Goal: Task Accomplishment & Management: Manage account settings

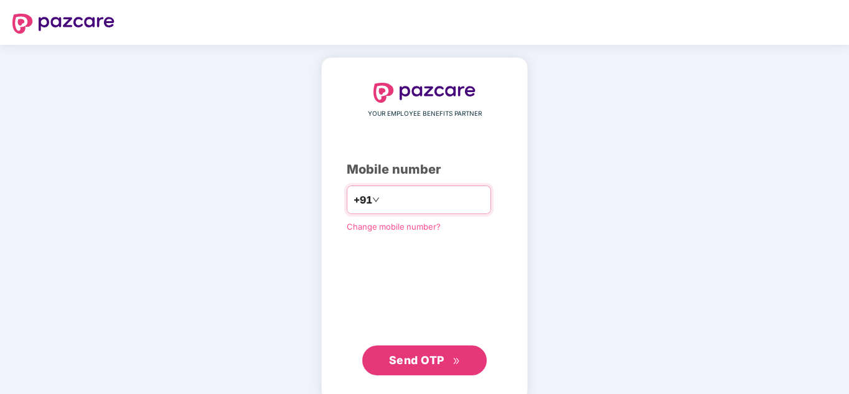
type input "**********"
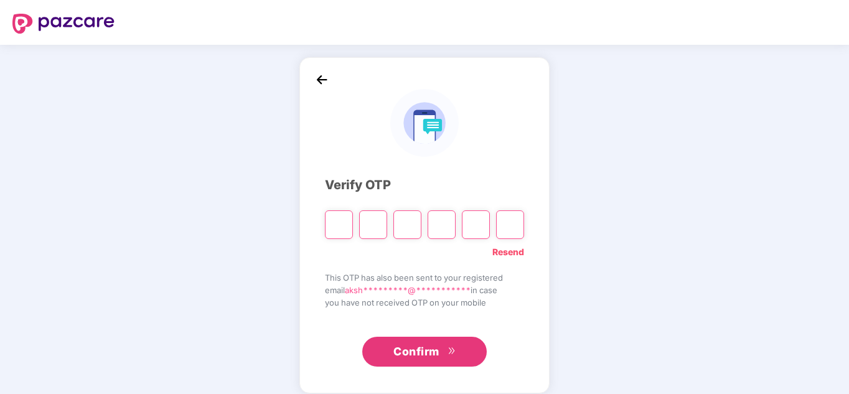
type input "*"
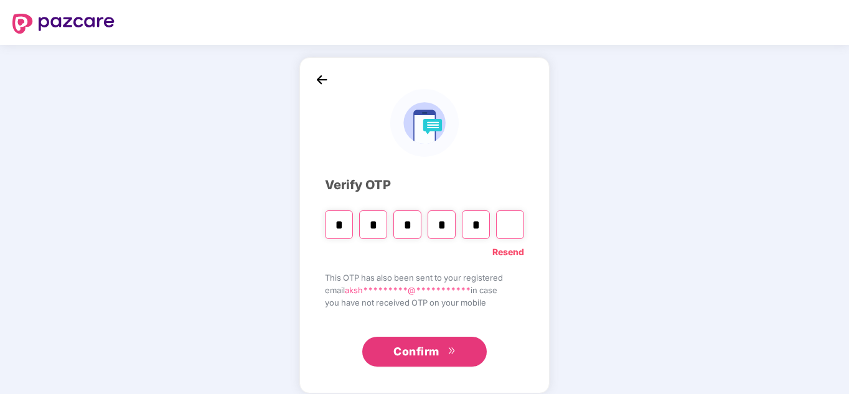
type input "*"
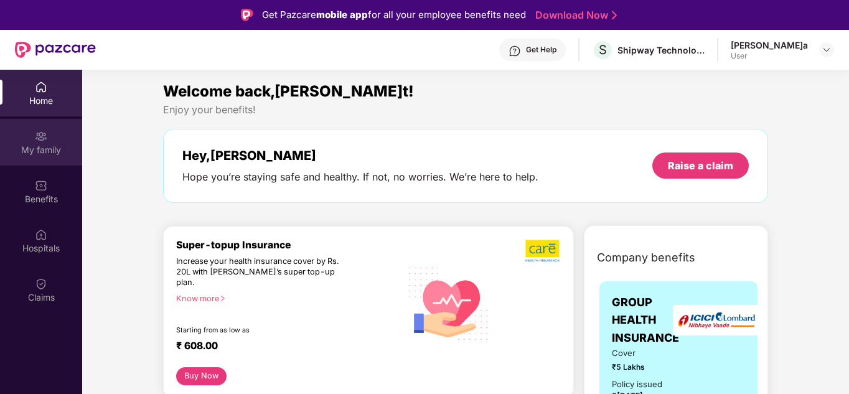
click at [53, 145] on div "My family" at bounding box center [41, 150] width 82 height 12
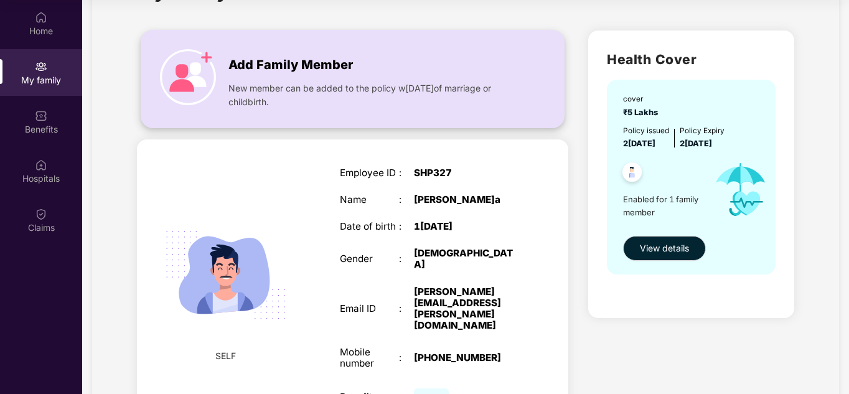
scroll to position [57, 0]
click at [405, 85] on span "New member can be added to the policy w[DATE]of marriage or childbirth." at bounding box center [373, 95] width 289 height 27
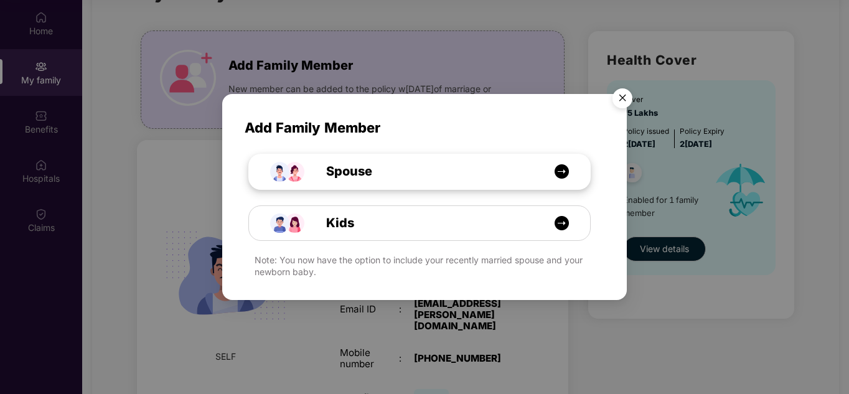
click at [563, 172] on img at bounding box center [562, 172] width 16 height 16
select select "****"
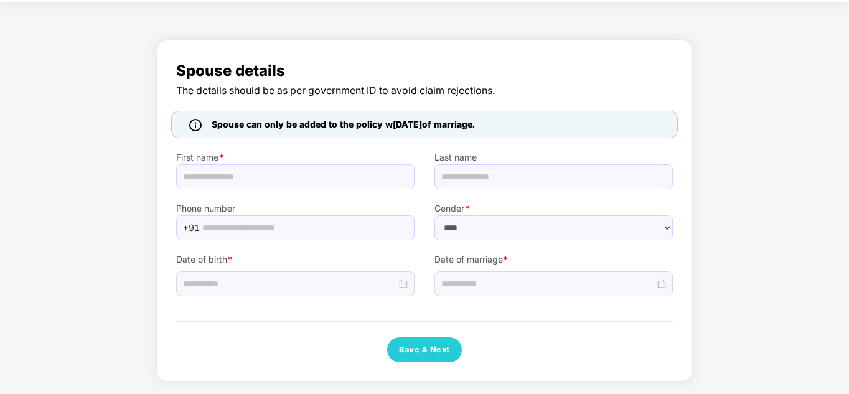
scroll to position [42, 0]
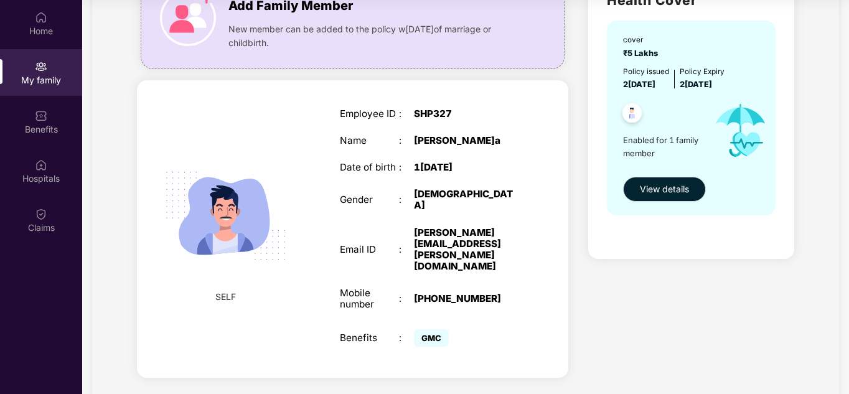
scroll to position [116, 0]
click at [656, 190] on span "View details" at bounding box center [664, 190] width 49 height 14
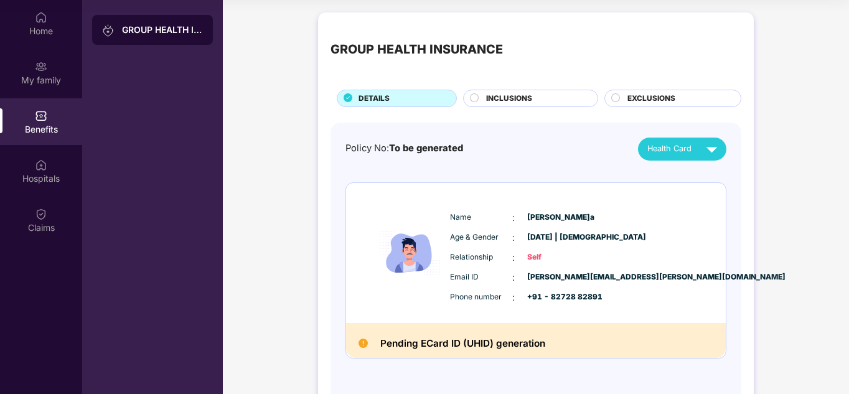
scroll to position [42, 0]
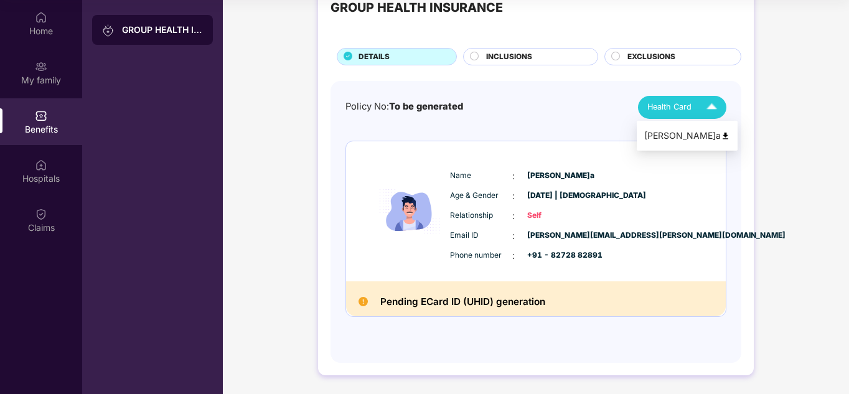
click at [682, 108] on span "Health Card" at bounding box center [670, 107] width 44 height 12
click at [704, 137] on div "[PERSON_NAME]a" at bounding box center [687, 136] width 86 height 14
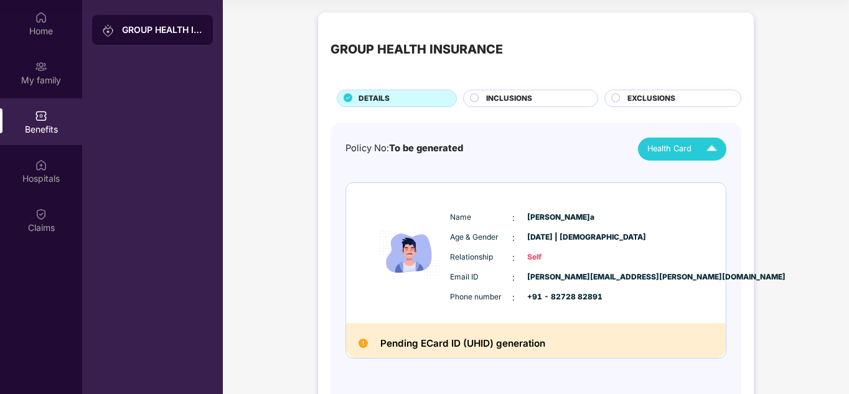
scroll to position [0, 0]
click at [497, 98] on span "INCLUSIONS" at bounding box center [509, 99] width 46 height 12
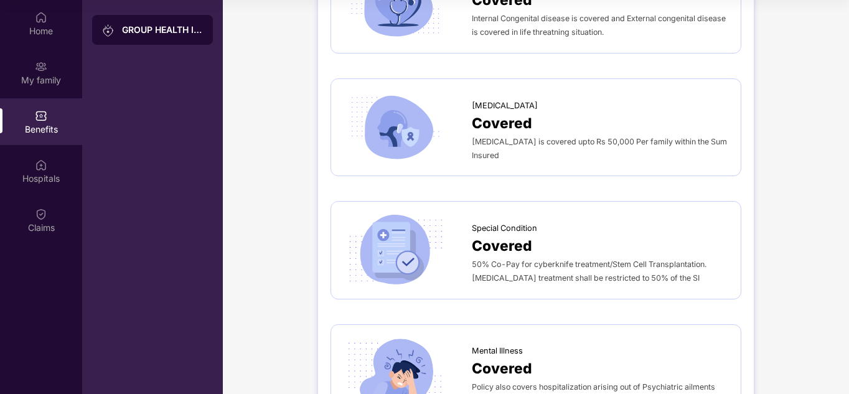
scroll to position [2118, 0]
click at [498, 113] on span "Covered" at bounding box center [502, 124] width 60 height 22
click at [488, 113] on span "Covered" at bounding box center [502, 124] width 60 height 22
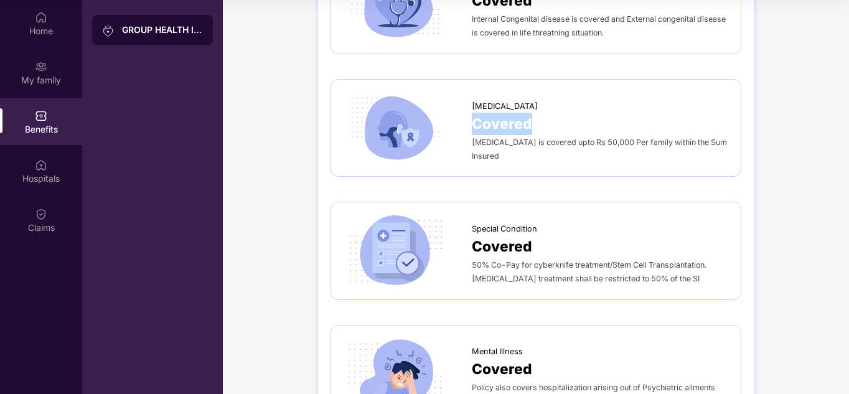
click at [488, 113] on span "Covered" at bounding box center [502, 124] width 60 height 22
click at [398, 122] on img at bounding box center [395, 128] width 103 height 72
click at [347, 92] on img at bounding box center [395, 128] width 103 height 72
drag, startPoint x: 347, startPoint y: 91, endPoint x: 423, endPoint y: 135, distance: 87.9
click at [423, 135] on img at bounding box center [395, 128] width 103 height 72
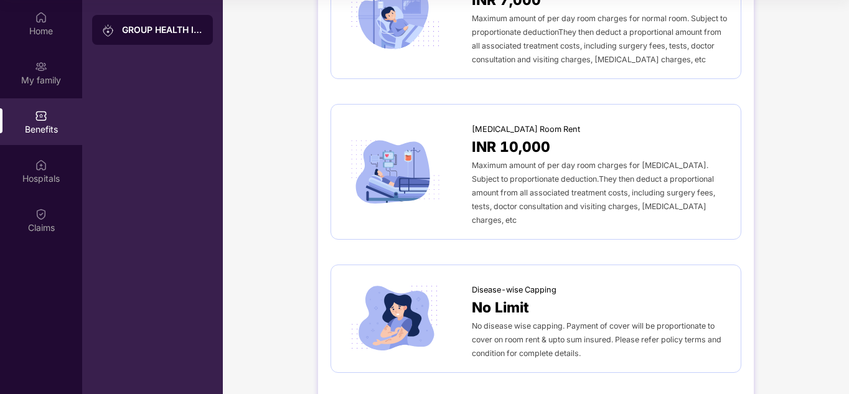
scroll to position [0, 0]
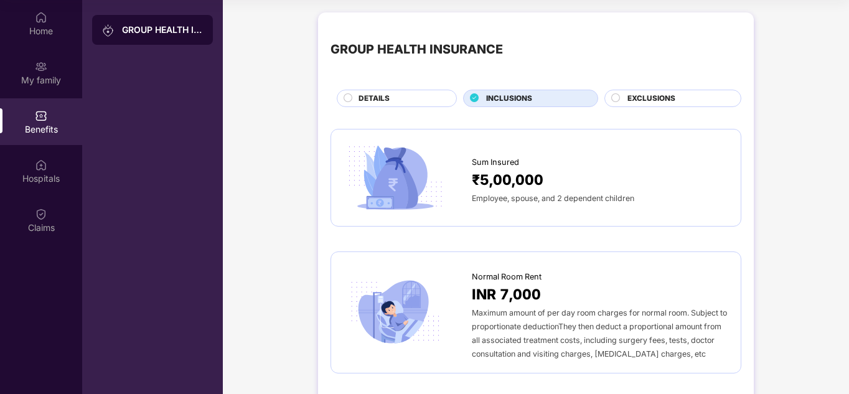
click at [618, 103] on div at bounding box center [616, 99] width 10 height 12
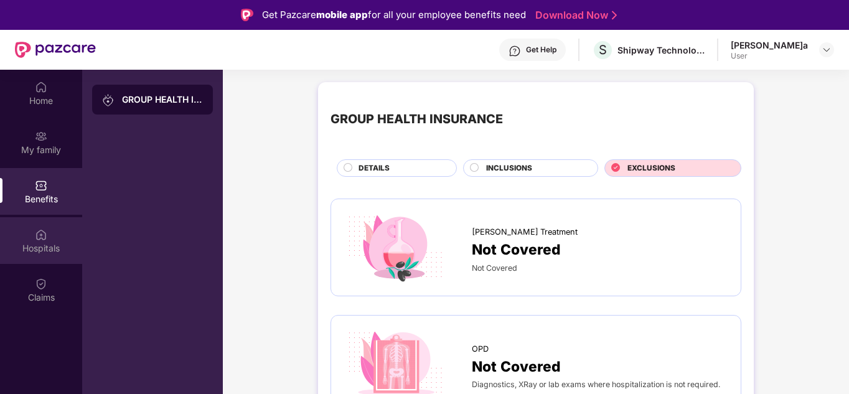
click at [17, 243] on div "Hospitals" at bounding box center [41, 248] width 82 height 12
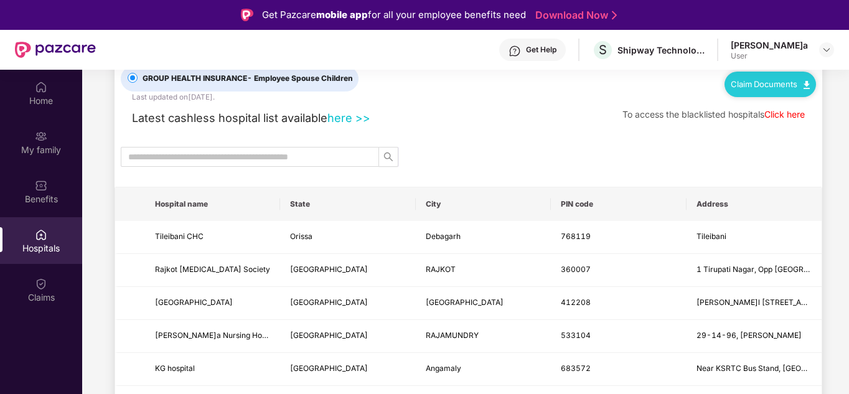
scroll to position [42, 0]
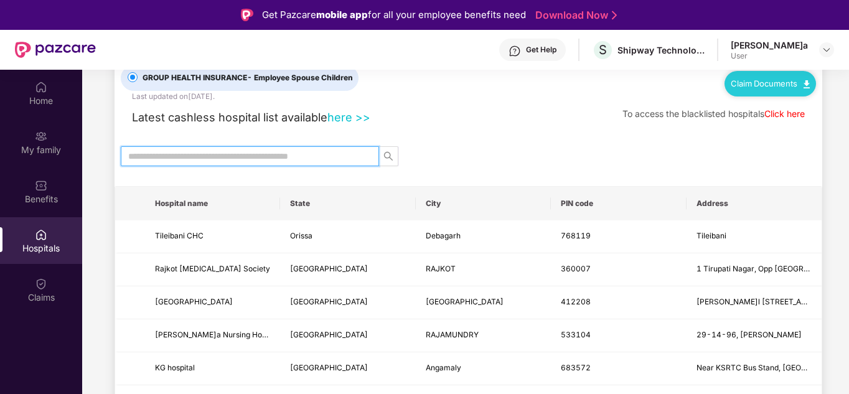
click at [222, 154] on input "text" at bounding box center [244, 156] width 233 height 14
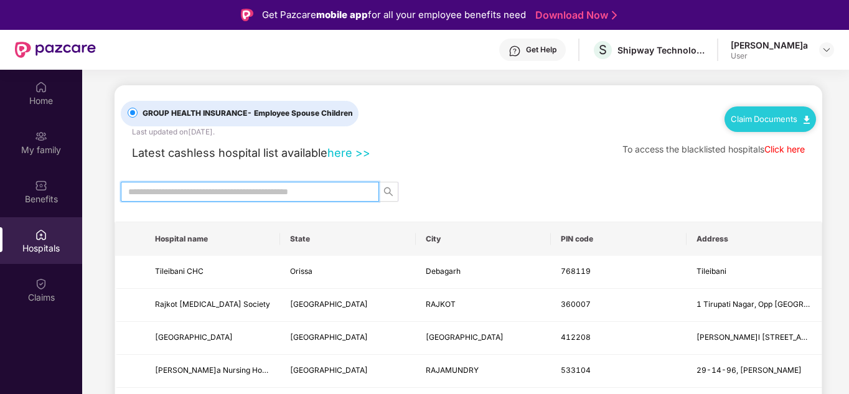
scroll to position [0, 0]
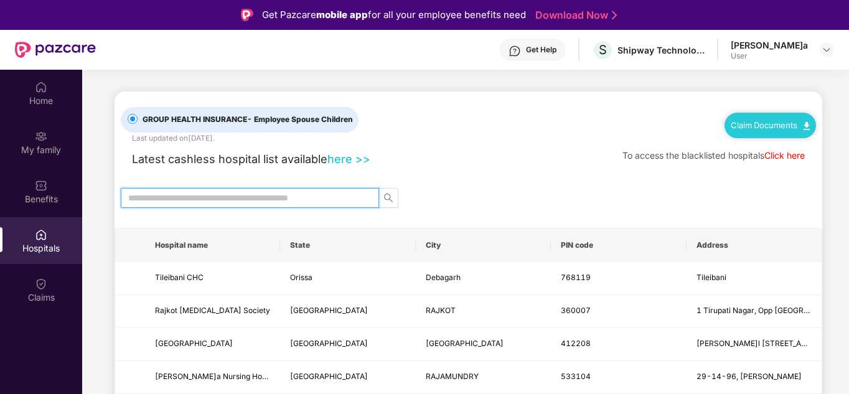
click at [773, 124] on link "Claim Documents" at bounding box center [770, 125] width 79 height 10
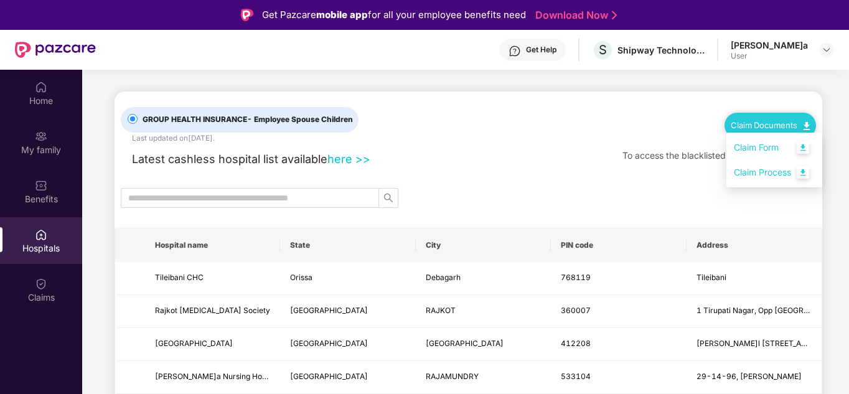
click at [776, 174] on link "Claim Process" at bounding box center [774, 172] width 81 height 27
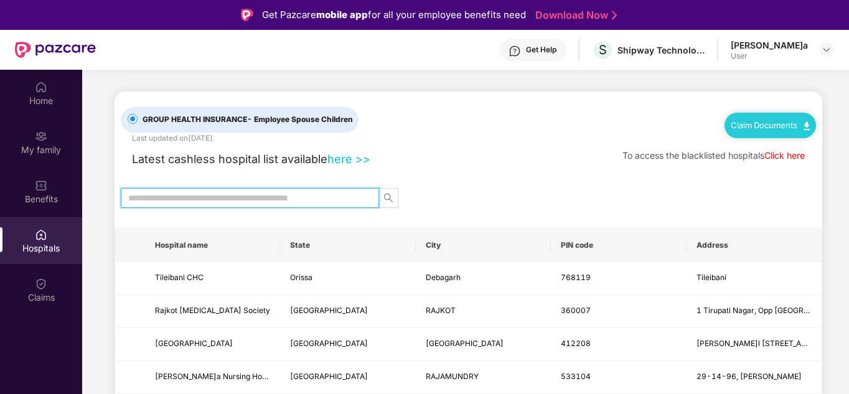
click at [246, 194] on input "text" at bounding box center [244, 198] width 233 height 14
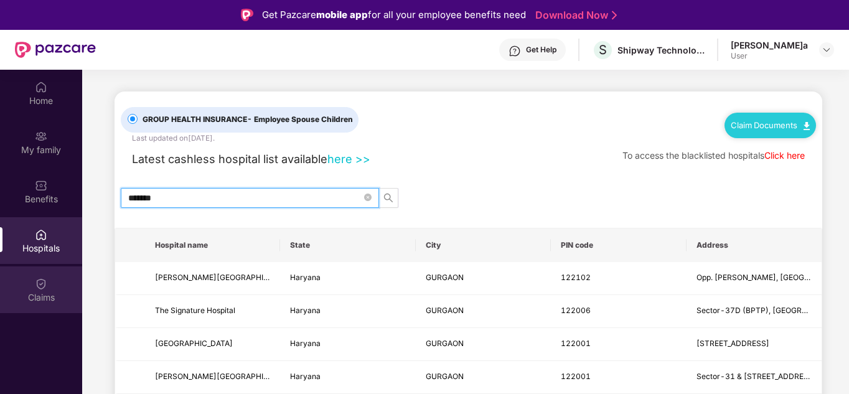
type input "*******"
click at [26, 296] on div "Claims" at bounding box center [41, 297] width 82 height 12
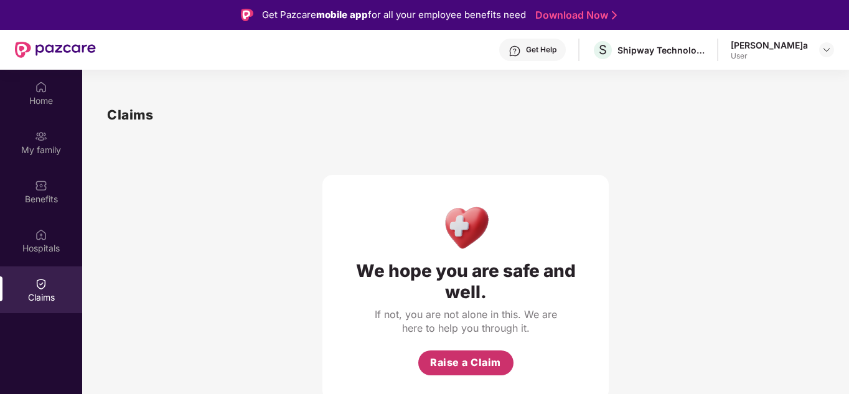
click at [458, 362] on span "Raise a Claim" at bounding box center [465, 363] width 71 height 16
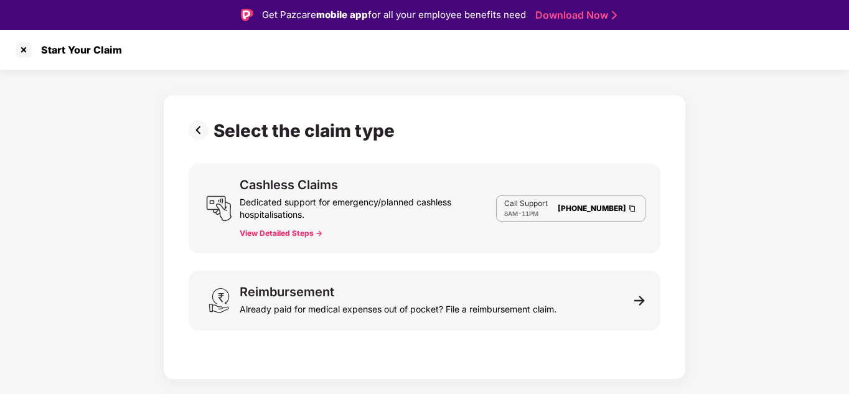
click at [291, 229] on button "View Detailed Steps ->" at bounding box center [281, 234] width 83 height 10
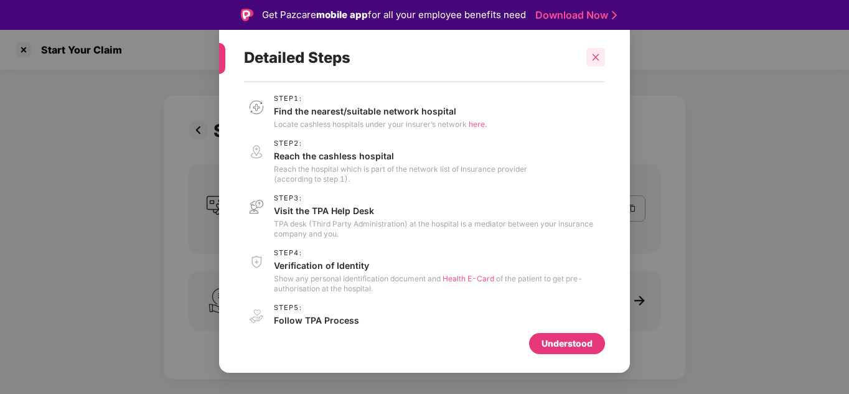
click at [593, 59] on icon "close" at bounding box center [596, 57] width 9 height 9
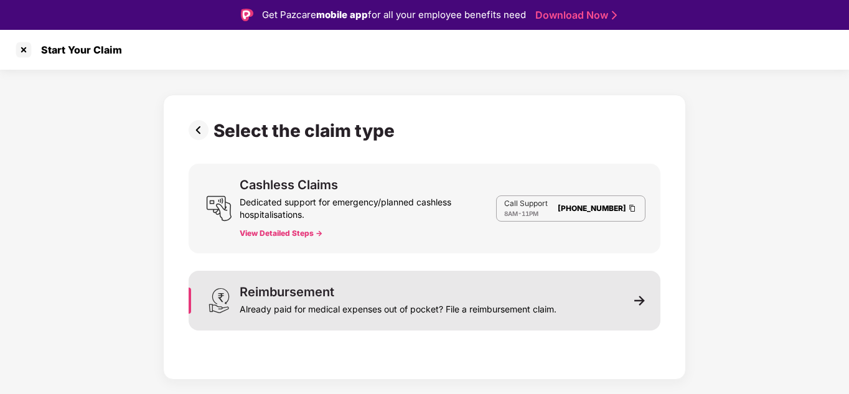
click at [358, 302] on div "Already paid for medical expenses out of pocket? File a reimbursement claim." at bounding box center [398, 306] width 317 height 17
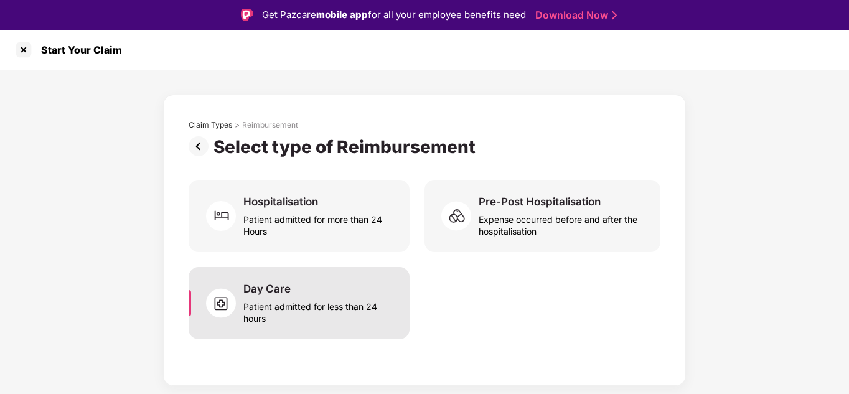
click at [326, 327] on div "Day Care Patient admitted for less than 24 hours" at bounding box center [299, 303] width 221 height 72
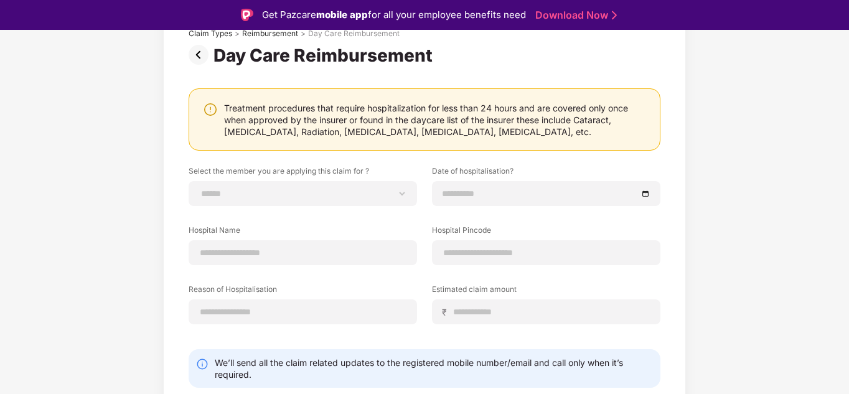
scroll to position [129, 0]
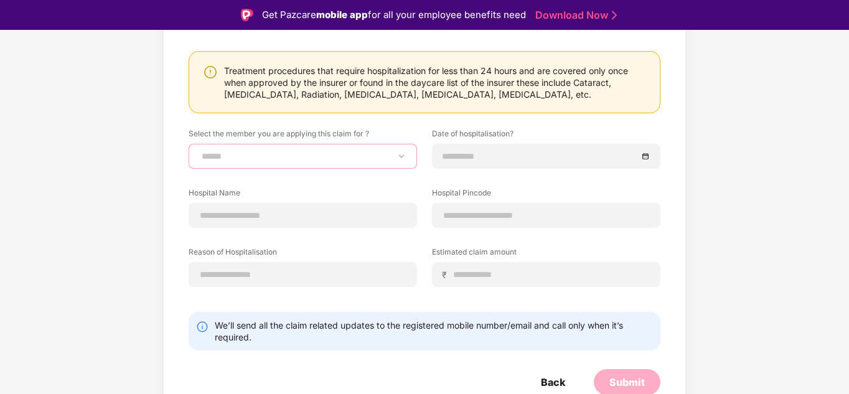
click at [389, 158] on select "**********" at bounding box center [302, 156] width 207 height 10
select select "**********"
click at [199, 151] on select "**********" at bounding box center [302, 156] width 207 height 10
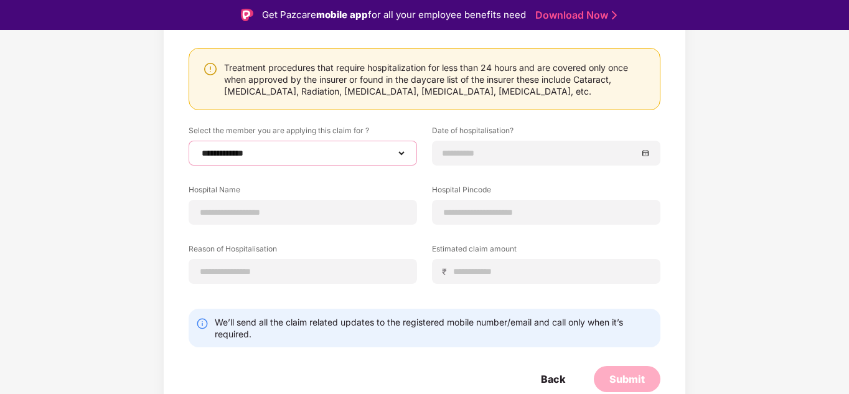
scroll to position [0, 0]
